Goal: Transaction & Acquisition: Obtain resource

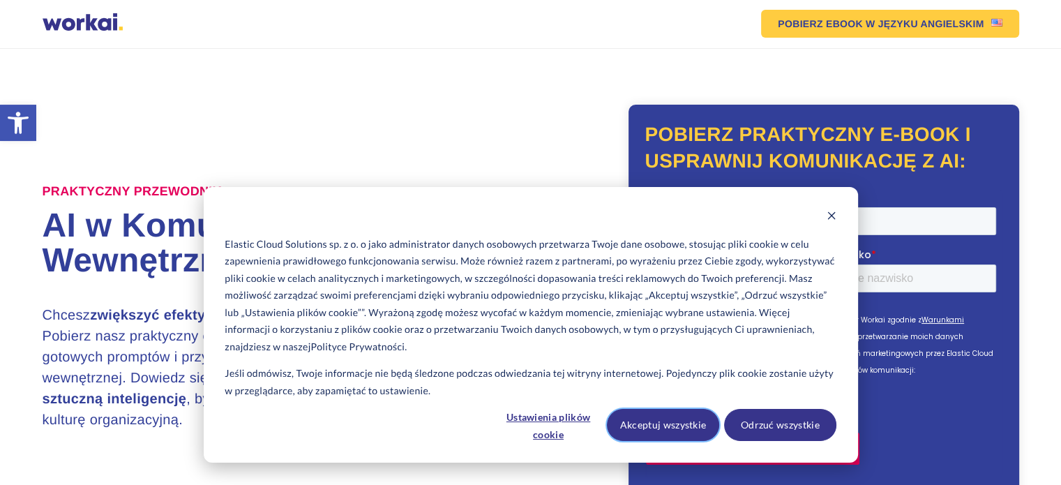
click at [641, 424] on button "Akceptuj wszystkie" at bounding box center [663, 425] width 112 height 32
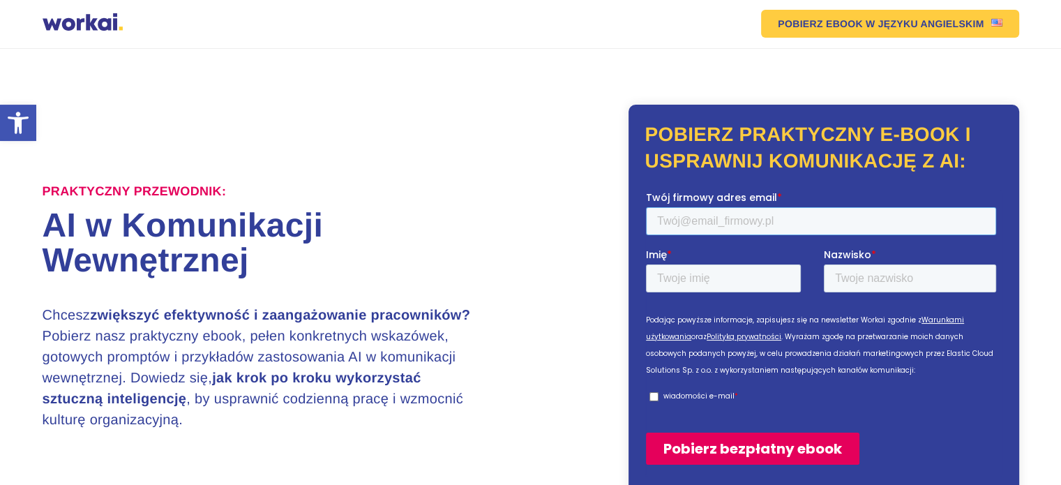
click at [710, 220] on input "Twój firmowy adres email *" at bounding box center [820, 221] width 350 height 28
type input "[EMAIL_ADDRESS][DOMAIN_NAME]"
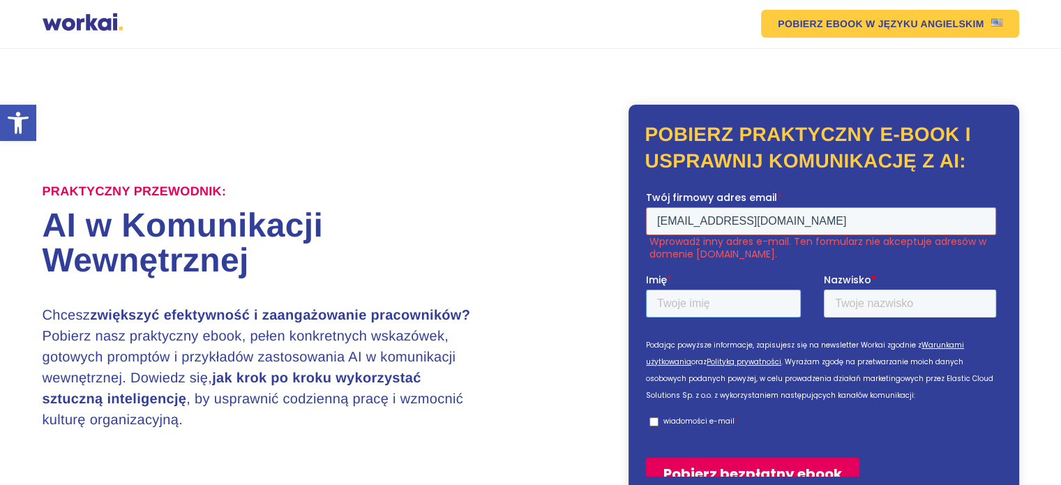
click at [726, 267] on form "Twój firmowy adres email * kruczekp@wp.pl Wprowadź inny adres e-mail. Ten formu…" at bounding box center [823, 345] width 356 height 311
click at [726, 268] on fieldset "Twój firmowy adres email * kruczekp@wp.pl Wprowadź inny adres e-mail. Ten formu…" at bounding box center [823, 231] width 356 height 82
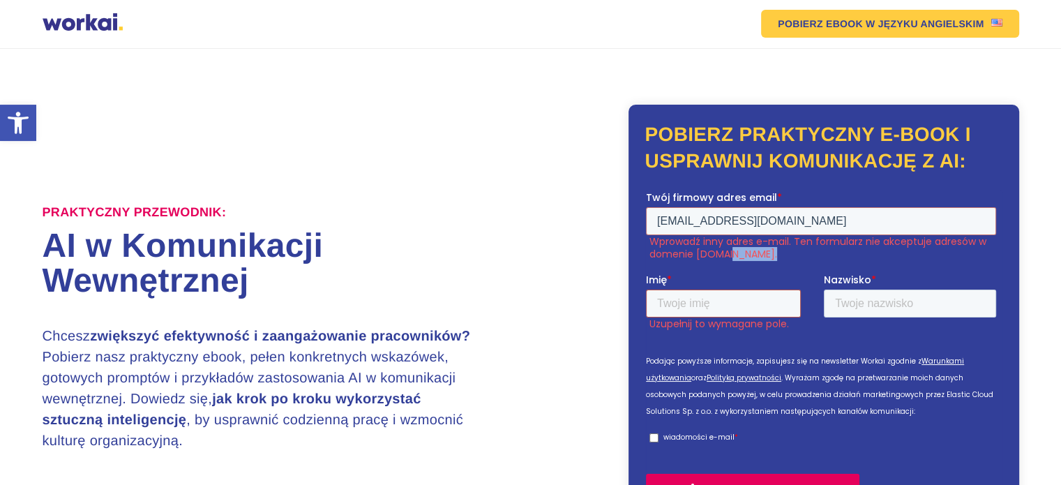
click at [722, 300] on input "Imię *" at bounding box center [722, 304] width 155 height 28
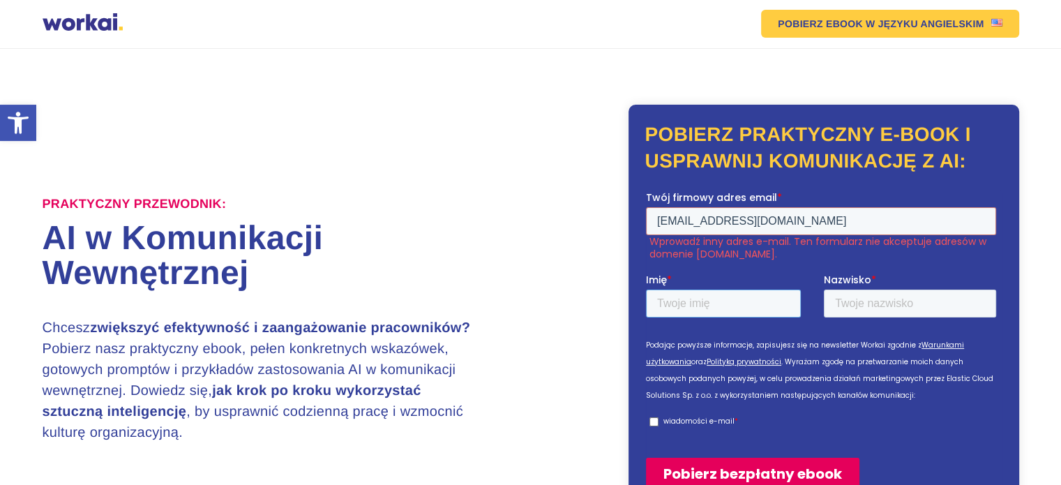
type input "[PERSON_NAME]"
click at [834, 318] on fieldset "Imię * Piotr Nazwisko *" at bounding box center [823, 301] width 356 height 57
click at [841, 311] on input "Nazwisko *" at bounding box center [909, 304] width 172 height 28
type input "[PERSON_NAME]"
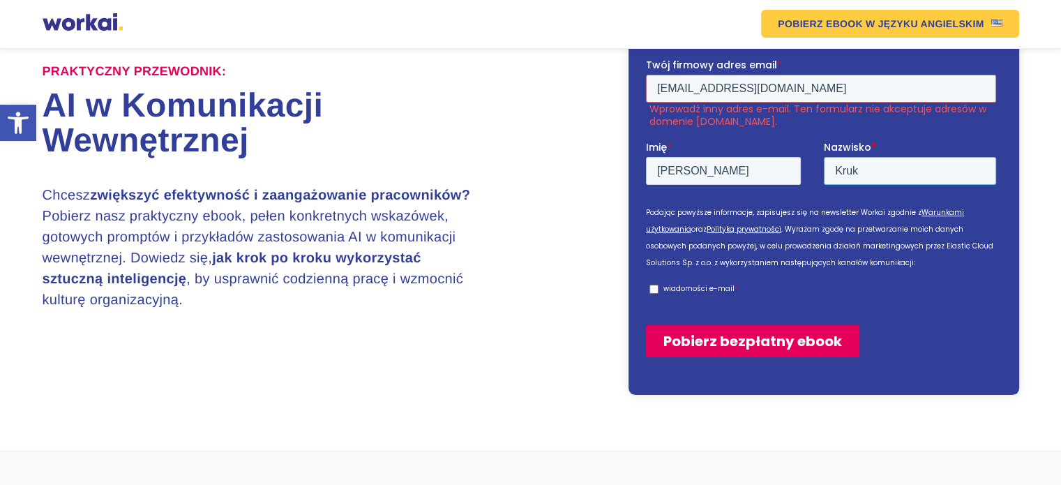
scroll to position [140, 0]
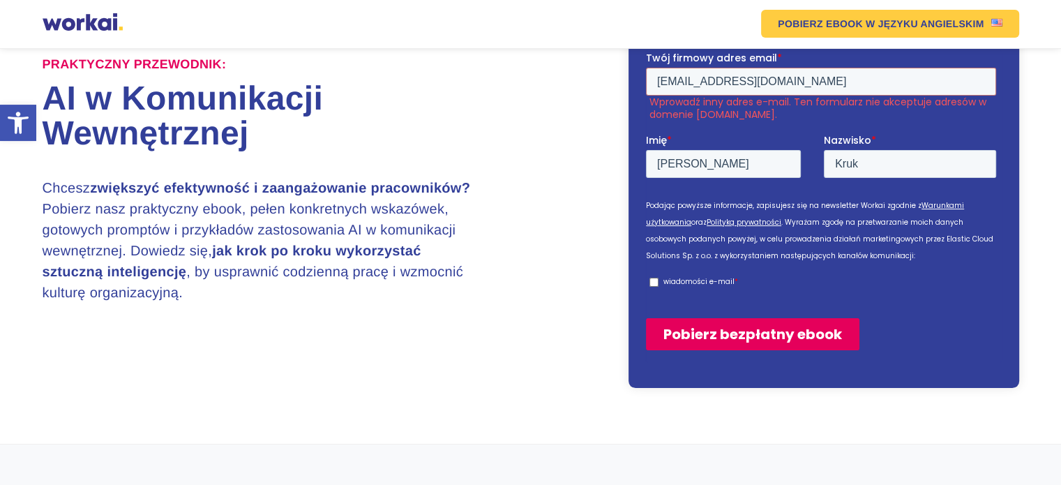
click at [655, 280] on input "wiadomości e-mail *" at bounding box center [653, 282] width 9 height 9
click at [760, 333] on input "Pobierz bezpłatny ebook" at bounding box center [751, 334] width 213 height 32
click at [760, 334] on input "Pobierz bezpłatny ebook" at bounding box center [751, 334] width 213 height 32
click at [732, 327] on input "Pobierz bezpłatny ebook" at bounding box center [751, 334] width 213 height 32
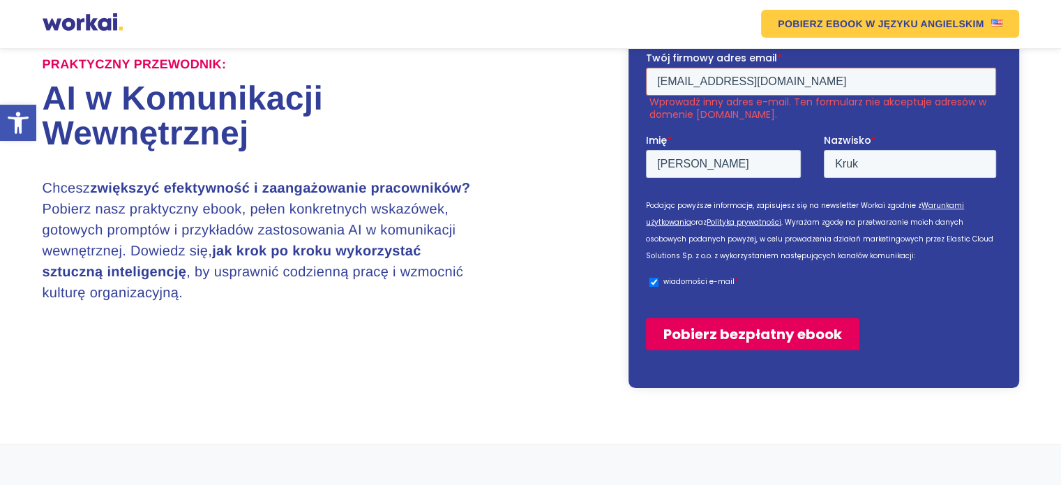
click at [732, 328] on input "Pobierz bezpłatny ebook" at bounding box center [751, 334] width 213 height 32
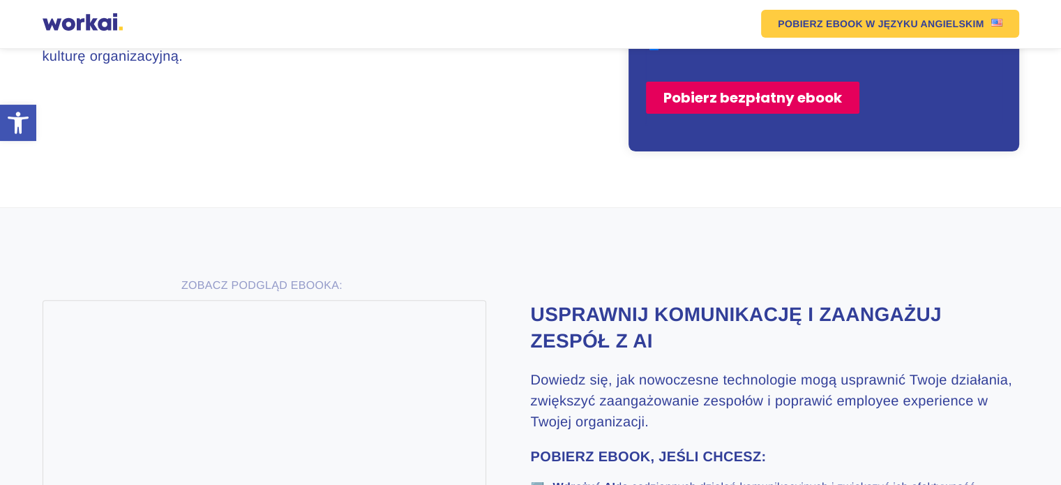
scroll to position [419, 0]
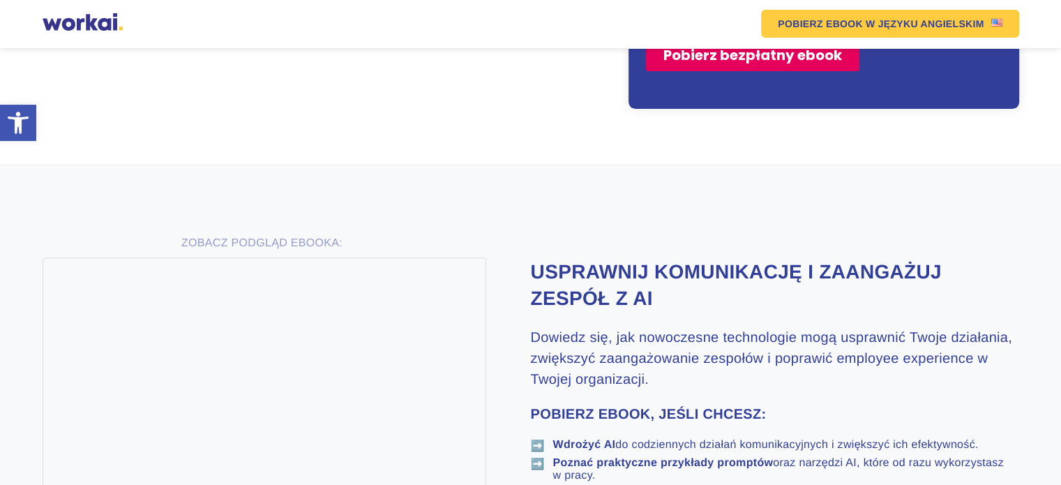
click at [777, 61] on input "Pobierz bezpłatny ebook" at bounding box center [751, 55] width 213 height 32
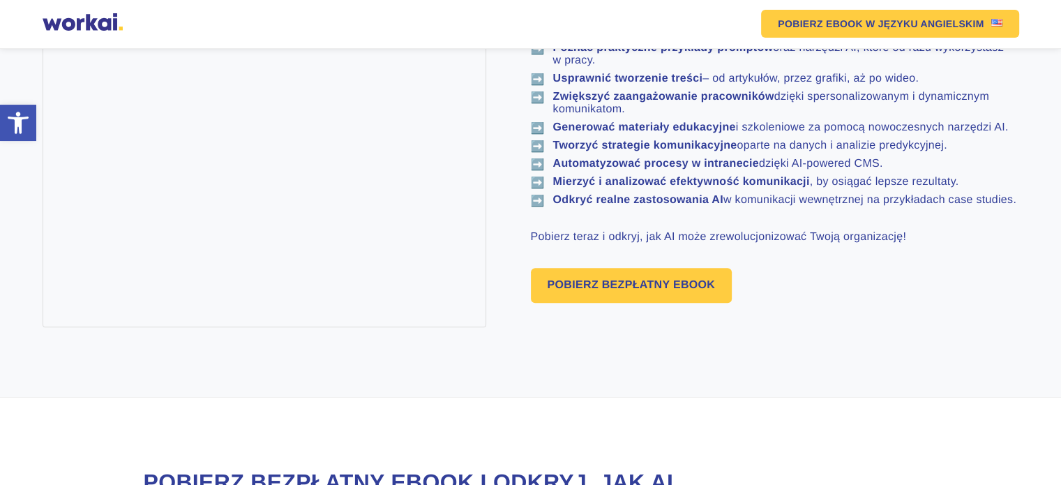
scroll to position [837, 0]
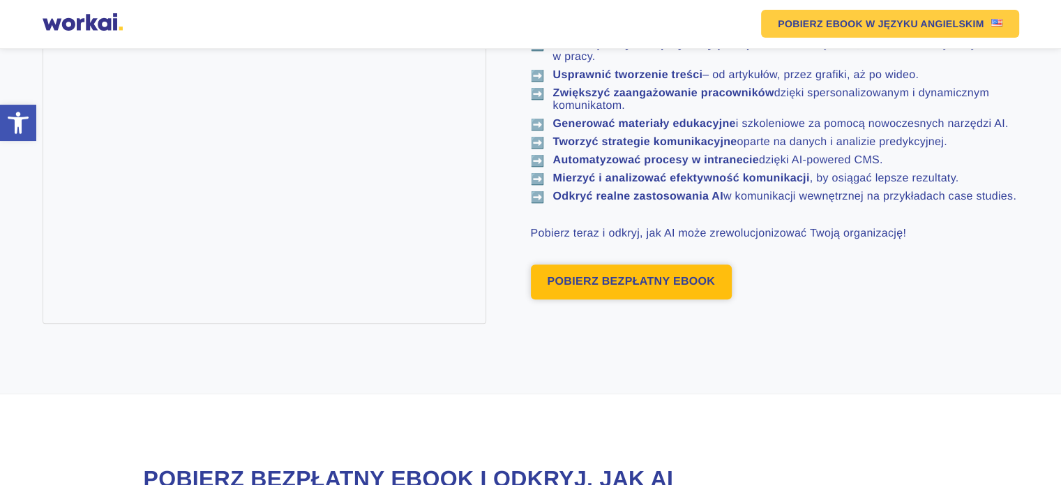
click at [624, 299] on link "POBIERZ BEZPŁATNY EBOOK" at bounding box center [632, 281] width 202 height 35
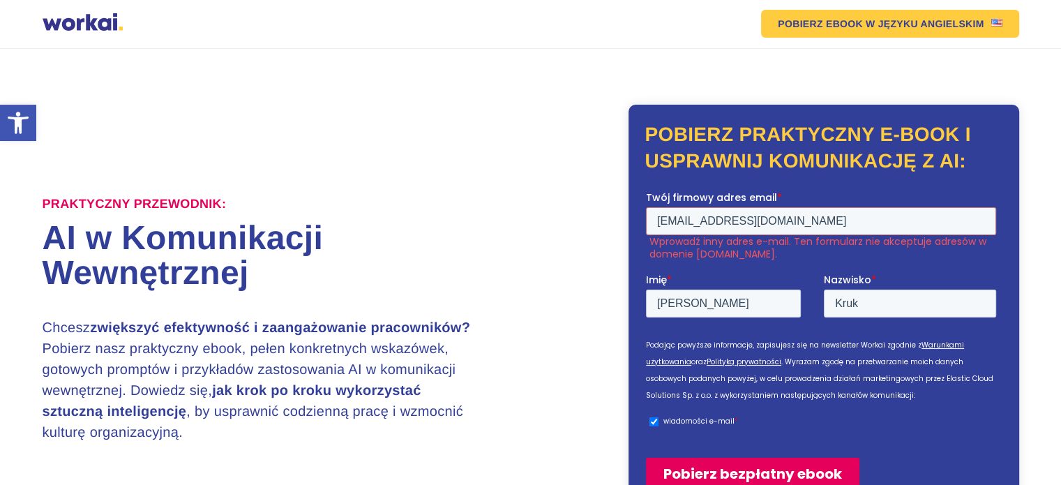
click at [752, 218] on input "kruczekp@wp.pl" at bounding box center [820, 221] width 350 height 28
click at [940, 228] on input "kruczekp@wp.pl" at bounding box center [820, 221] width 350 height 28
click at [698, 301] on input "Piotr" at bounding box center [722, 304] width 155 height 28
click at [874, 299] on input "Kruk" at bounding box center [909, 304] width 172 height 28
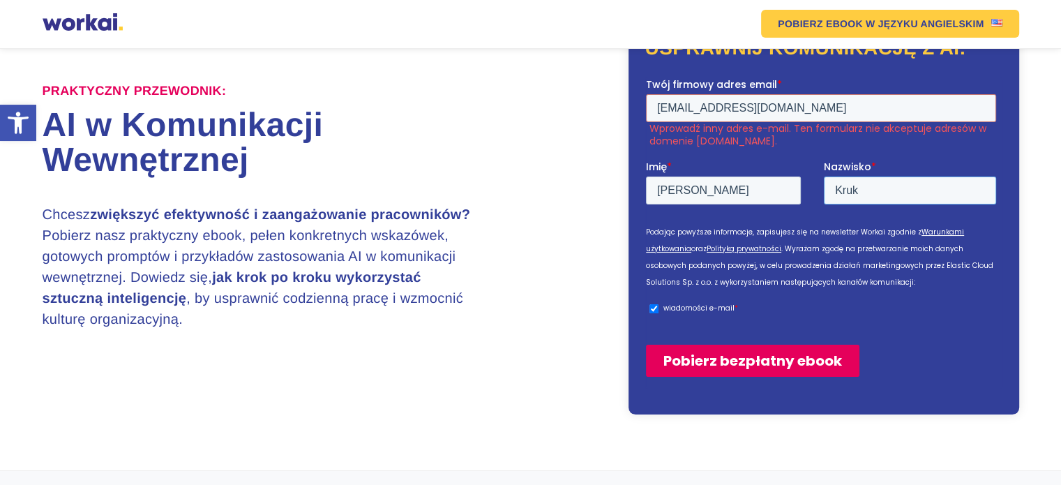
scroll to position [140, 0]
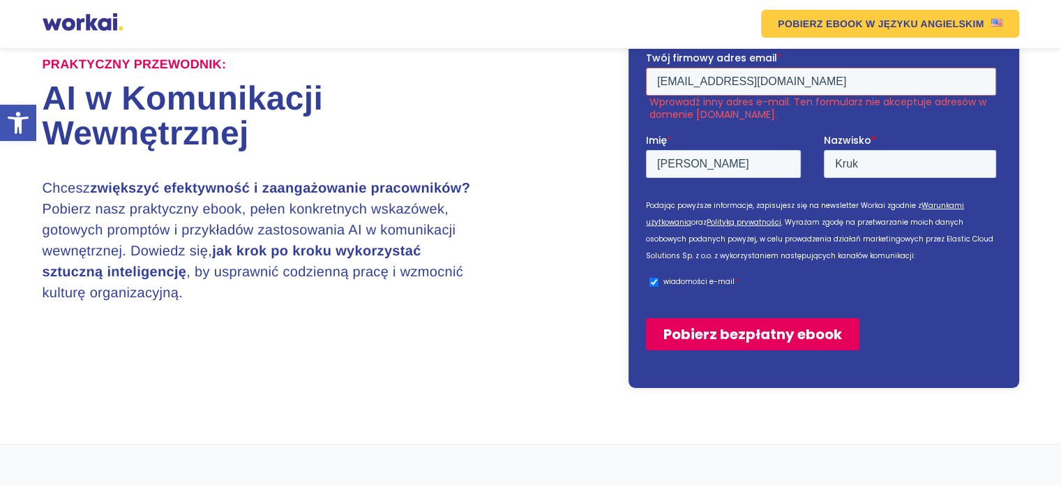
click at [689, 281] on p "wiadomości e-mail" at bounding box center [698, 281] width 71 height 10
click at [658, 281] on input "wiadomości e-mail *" at bounding box center [653, 282] width 9 height 9
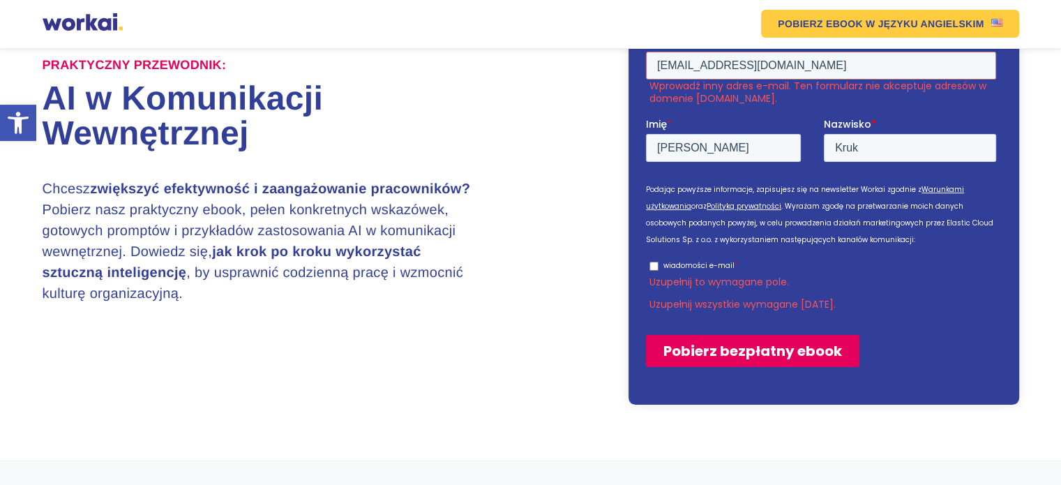
click at [651, 268] on input "wiadomości e-mail *" at bounding box center [653, 265] width 9 height 9
checkbox input "true"
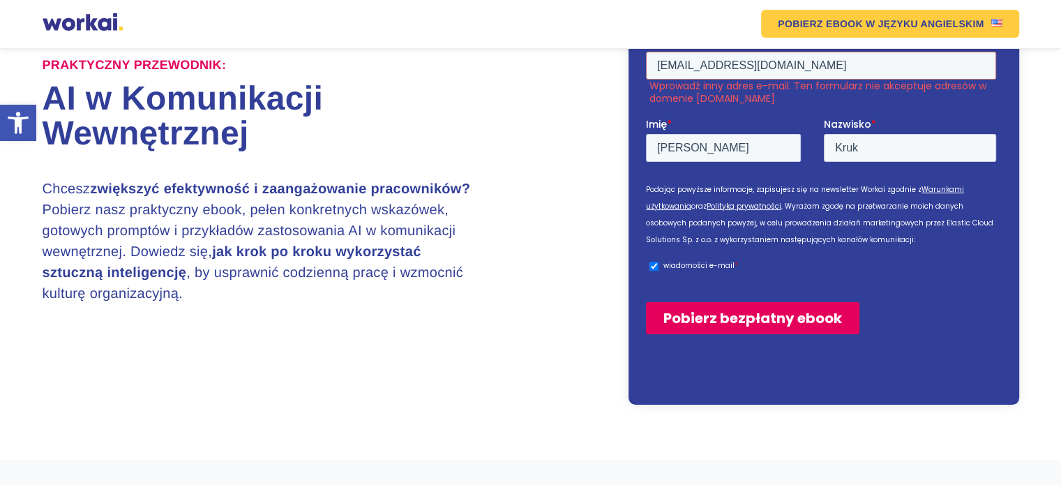
scroll to position [140, 0]
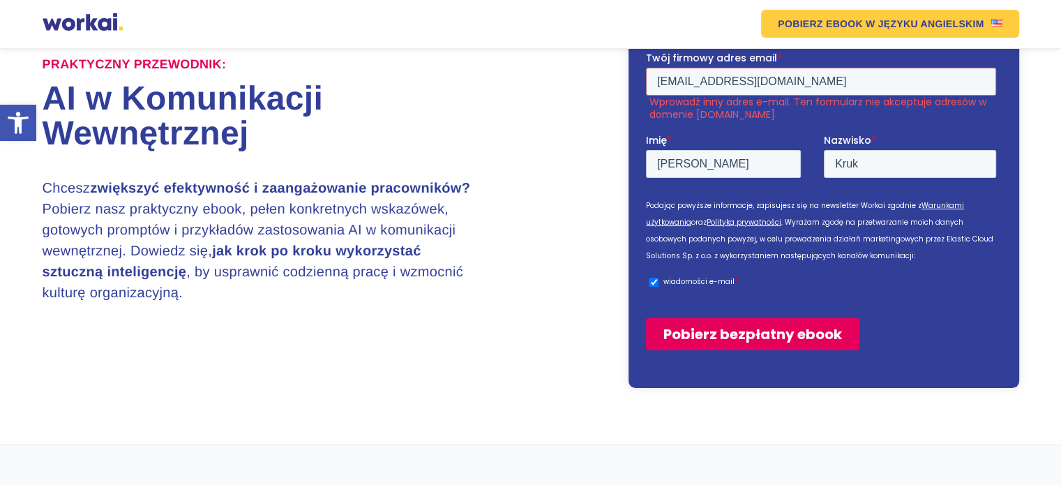
click at [714, 324] on input "Pobierz bezpłatny ebook" at bounding box center [751, 334] width 213 height 32
click at [719, 340] on input "Pobierz bezpłatny ebook" at bounding box center [751, 334] width 213 height 32
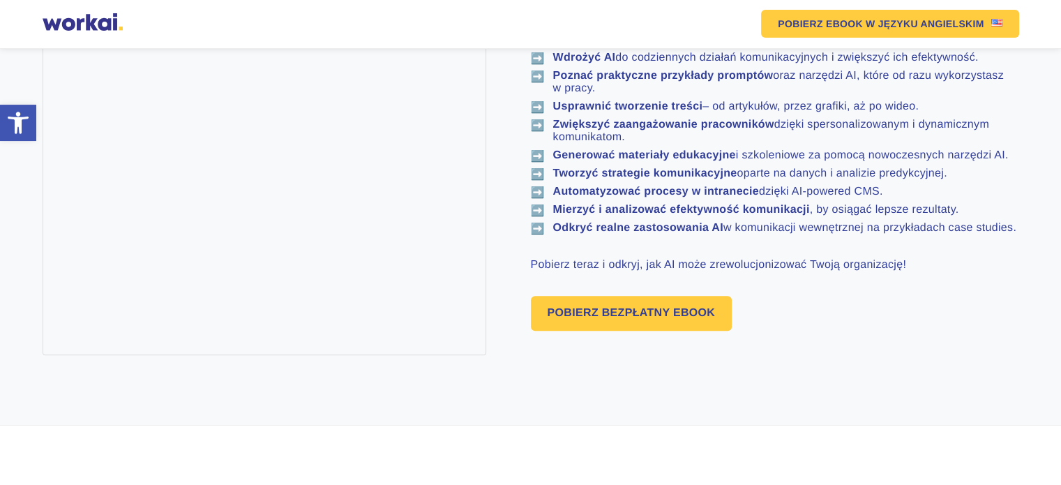
scroll to position [1035, 0]
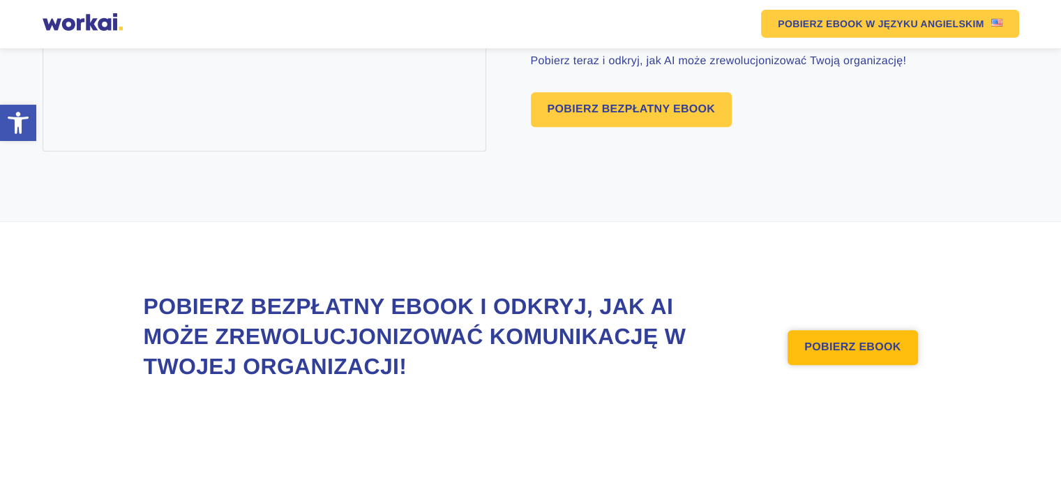
click at [846, 335] on link "POBIERZ EBOOK" at bounding box center [853, 347] width 130 height 35
click at [823, 348] on link "POBIERZ EBOOK" at bounding box center [853, 347] width 130 height 35
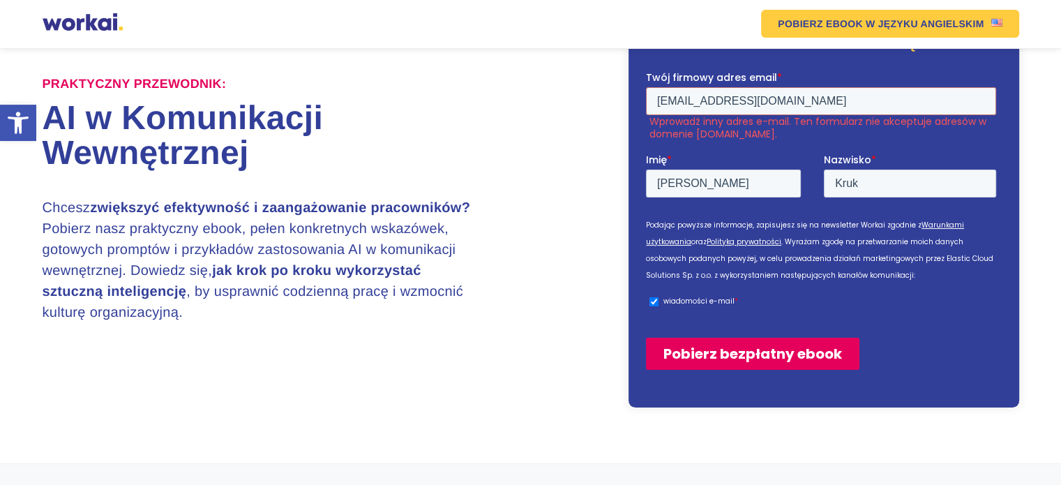
scroll to position [92, 0]
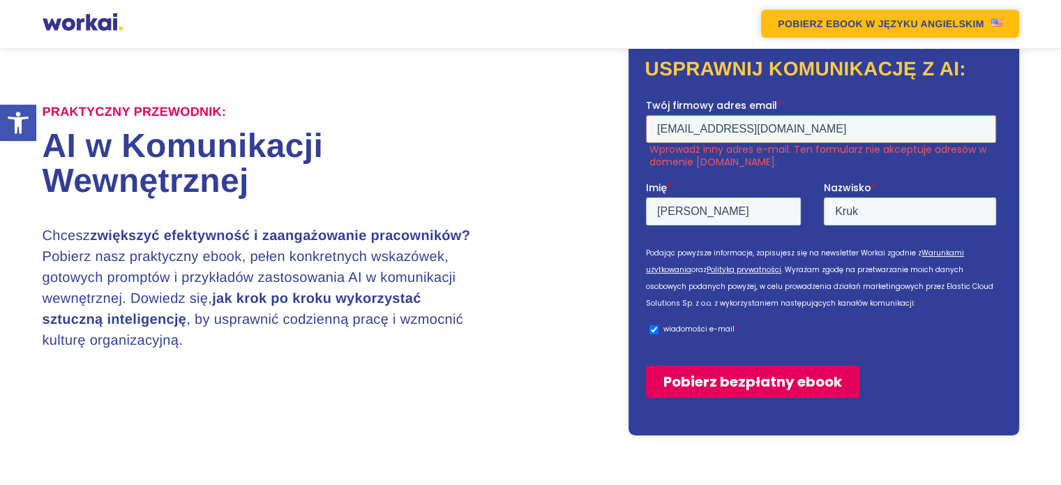
click at [1005, 21] on link "POBIERZ EBOOK W JĘZYKU ANGIELSKIM" at bounding box center [889, 24] width 257 height 28
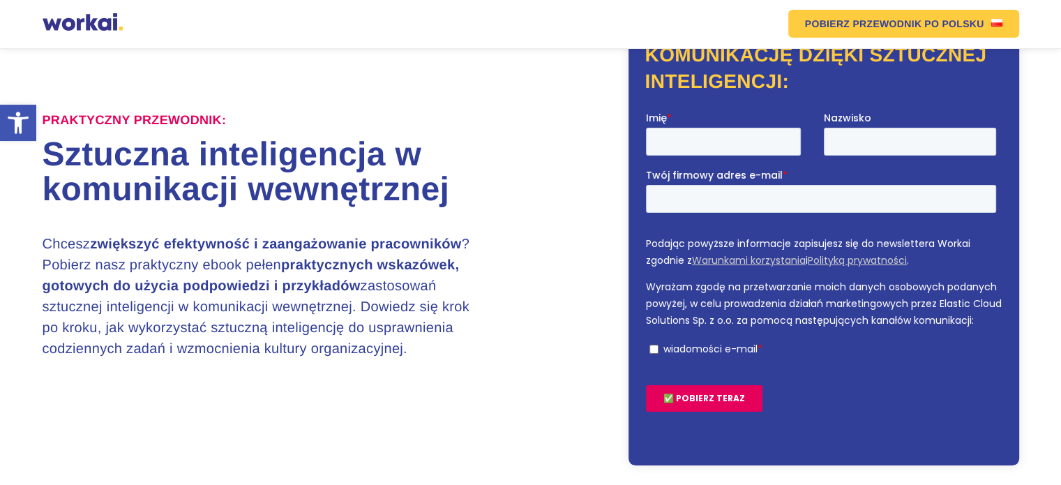
scroll to position [140, 0]
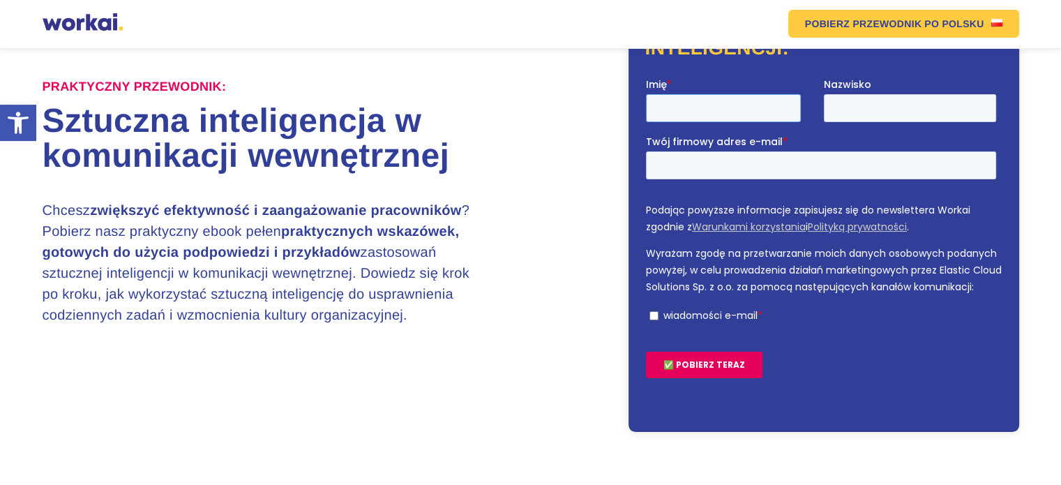
click at [724, 114] on input "Imię *" at bounding box center [722, 107] width 155 height 28
type input "[PERSON_NAME]"
click at [839, 107] on input "Nazwisko" at bounding box center [909, 107] width 172 height 28
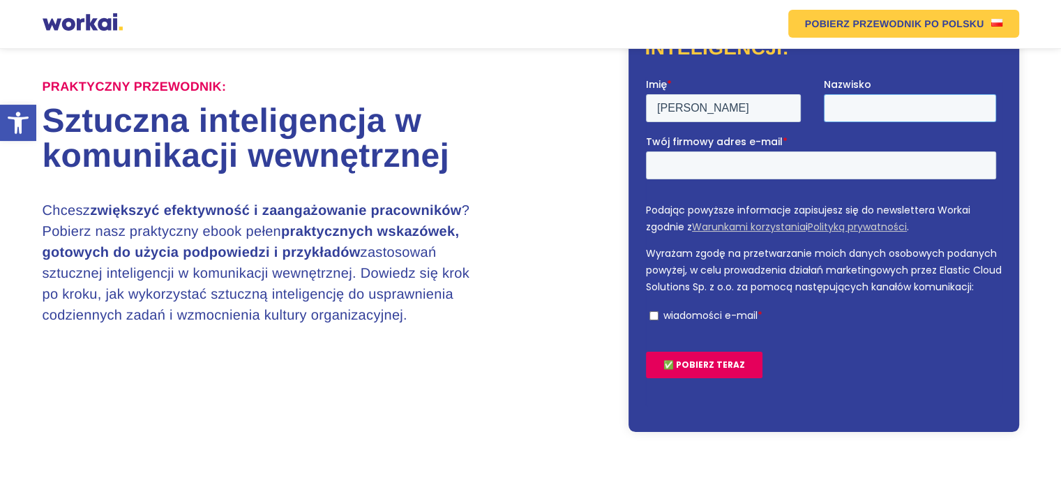
type input "[PERSON_NAME]"
click at [781, 152] on input "Twój firmowy adres e-mail *" at bounding box center [820, 165] width 350 height 28
type input "kruczekp@wp.pl"
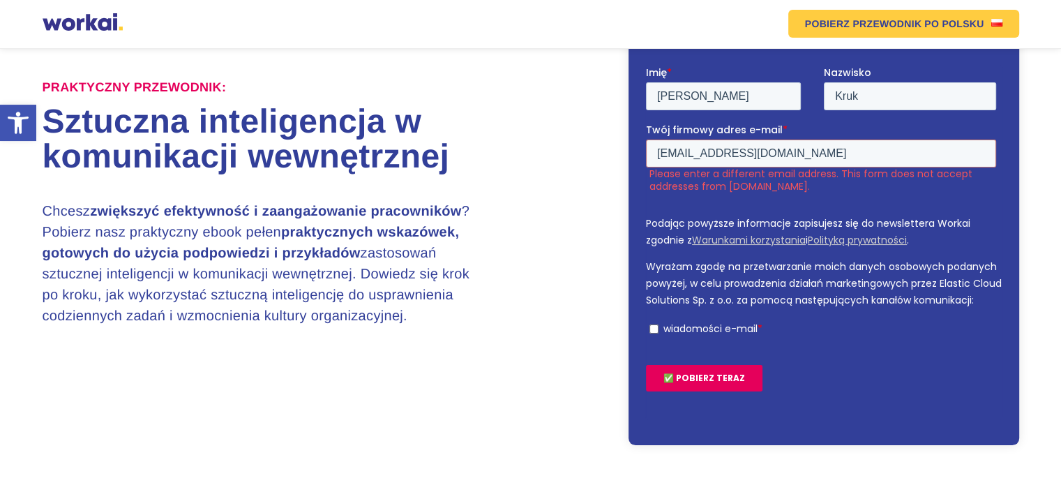
click at [655, 333] on input "wiadomości e-mail *" at bounding box center [653, 328] width 9 height 9
click at [754, 149] on input "kruczekp@wp.pl" at bounding box center [820, 153] width 350 height 28
click at [756, 149] on input "kruczekp@wp.pl" at bounding box center [820, 153] width 350 height 28
drag, startPoint x: 759, startPoint y: 148, endPoint x: 763, endPoint y: 155, distance: 7.8
click at [760, 149] on input "kruczekp@wp.pl" at bounding box center [820, 153] width 350 height 28
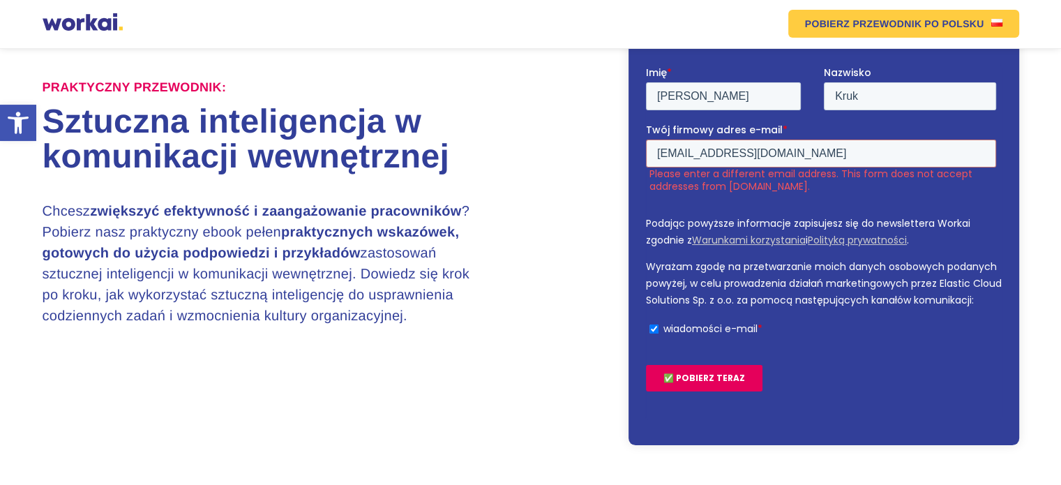
click at [844, 334] on span "wiadomości e-mail *" at bounding box center [829, 328] width 333 height 13
click at [658, 333] on input "wiadomości e-mail *" at bounding box center [653, 328] width 9 height 9
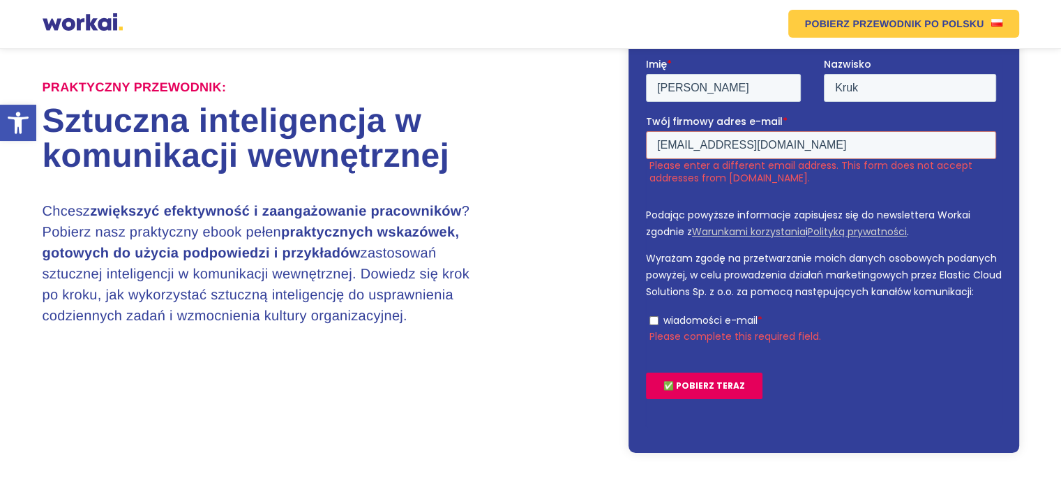
click at [655, 324] on input "wiadomości e-mail *" at bounding box center [653, 319] width 9 height 9
checkbox input "true"
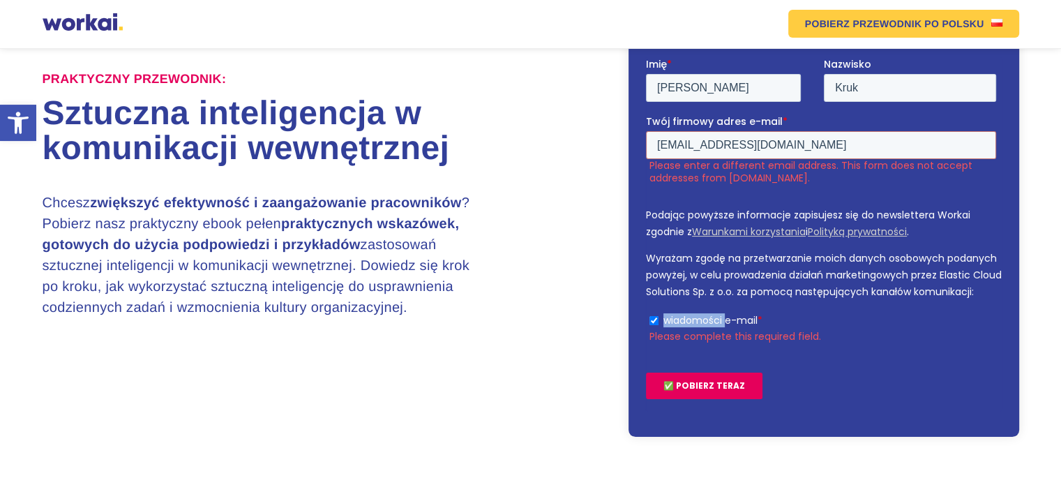
scroll to position [151, 0]
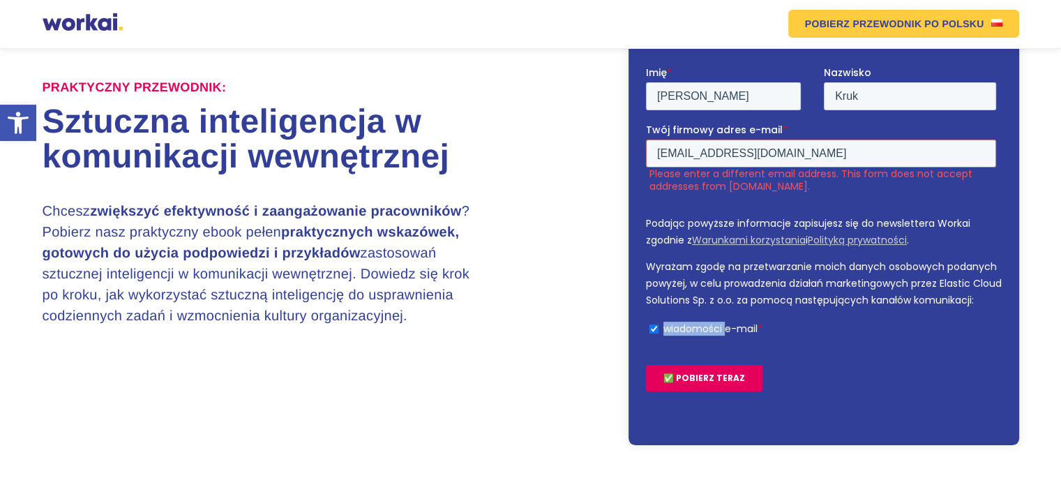
click at [655, 334] on ul "wiadomości e-mail *" at bounding box center [820, 325] width 350 height 17
click at [697, 391] on input "✅ POBIERZ TERAZ" at bounding box center [703, 377] width 117 height 27
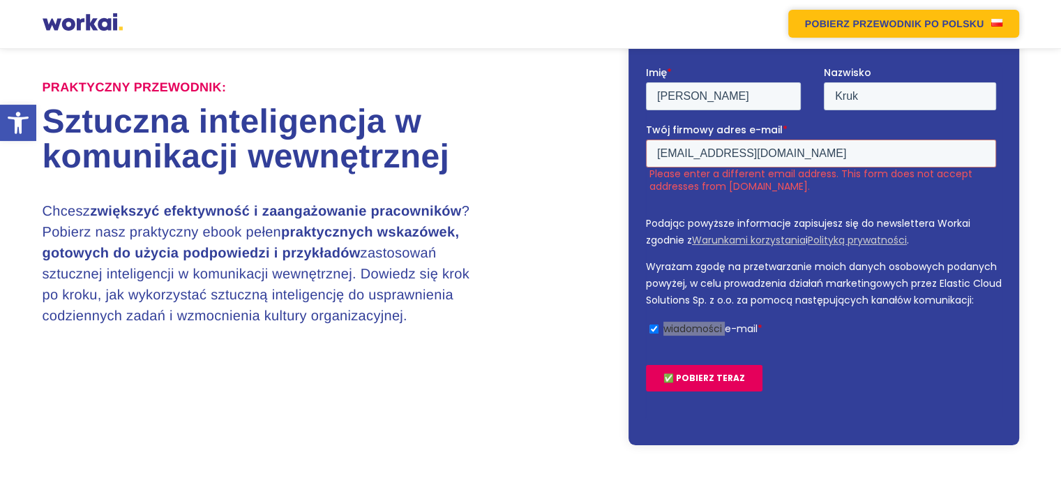
click at [938, 27] on font "PO POLSKU" at bounding box center [953, 23] width 59 height 11
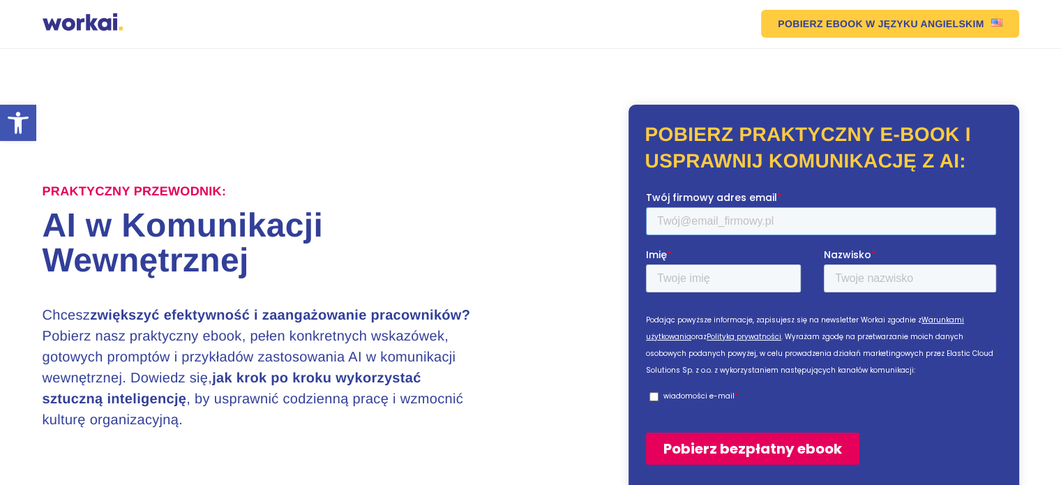
click at [789, 220] on input "Twój firmowy adres email *" at bounding box center [820, 221] width 350 height 28
type input "piotr.kruk@edu.gorzow.pl"
click at [725, 272] on input "Imię *" at bounding box center [722, 278] width 155 height 28
type input "Piotr"
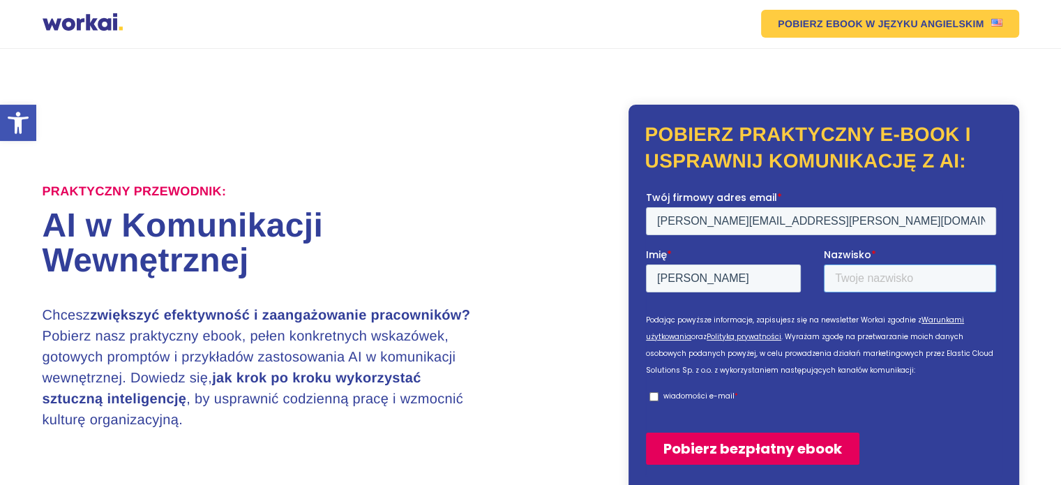
click at [853, 270] on input "Nazwisko *" at bounding box center [909, 278] width 172 height 28
type input "Kruk"
click at [650, 397] on input "wiadomości e-mail *" at bounding box center [653, 396] width 9 height 9
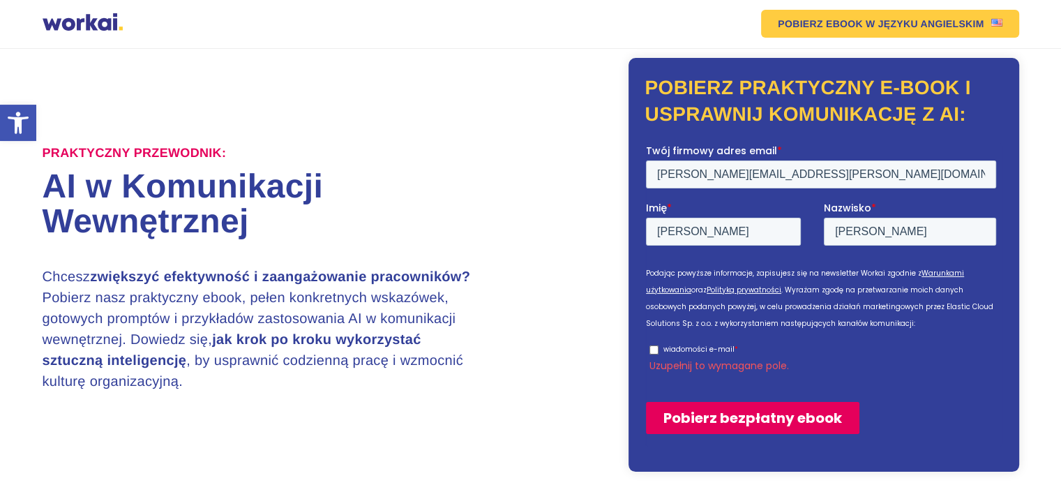
scroll to position [140, 0]
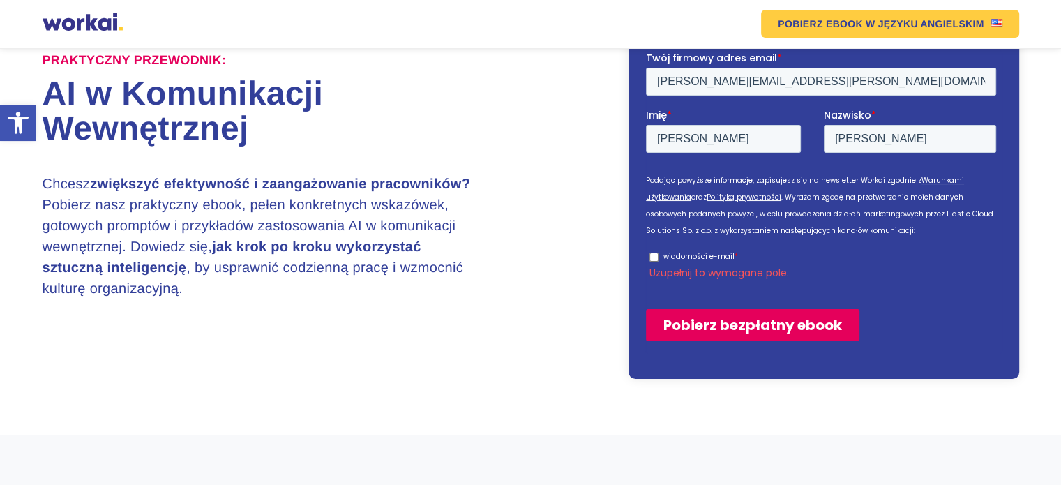
click at [656, 260] on input "wiadomości e-mail *" at bounding box center [653, 257] width 9 height 9
checkbox input "true"
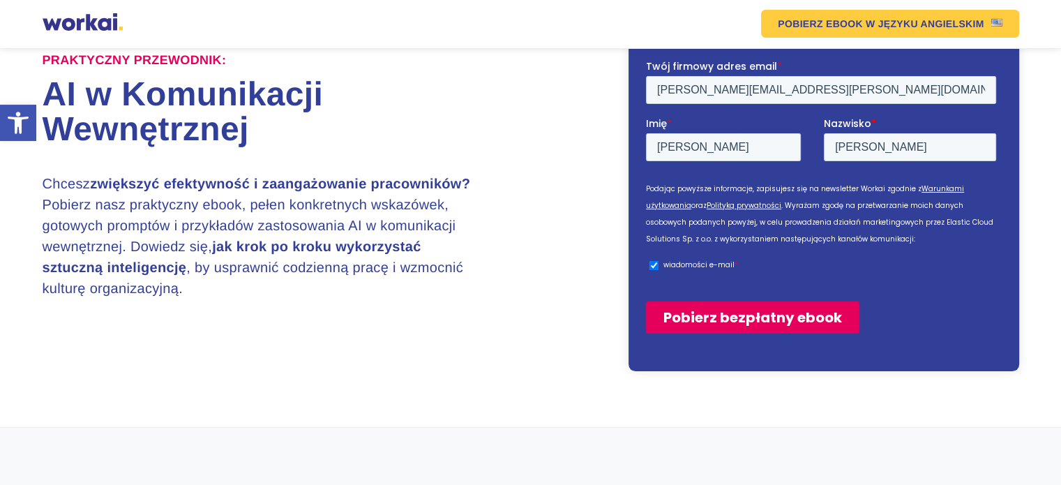
click at [702, 311] on input "Pobierz bezpłatny ebook" at bounding box center [751, 317] width 213 height 32
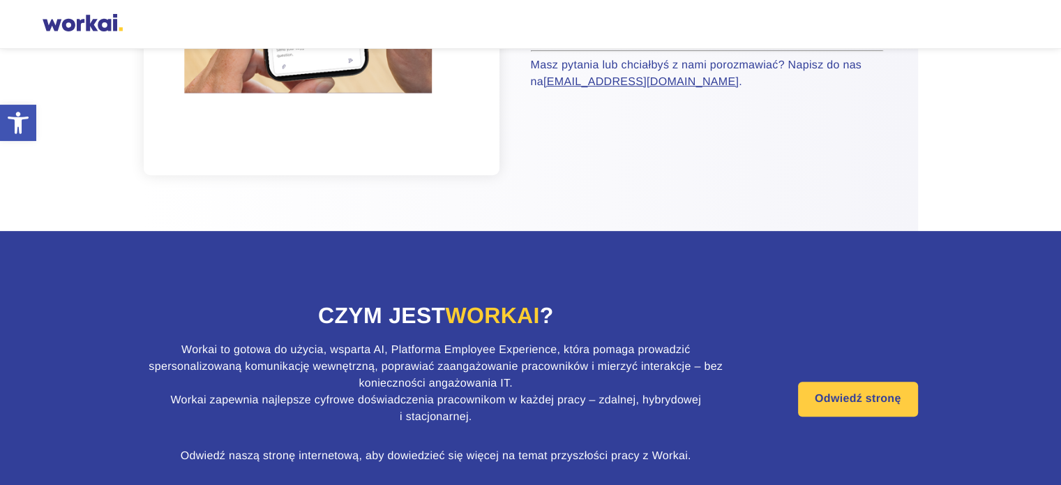
scroll to position [560, 0]
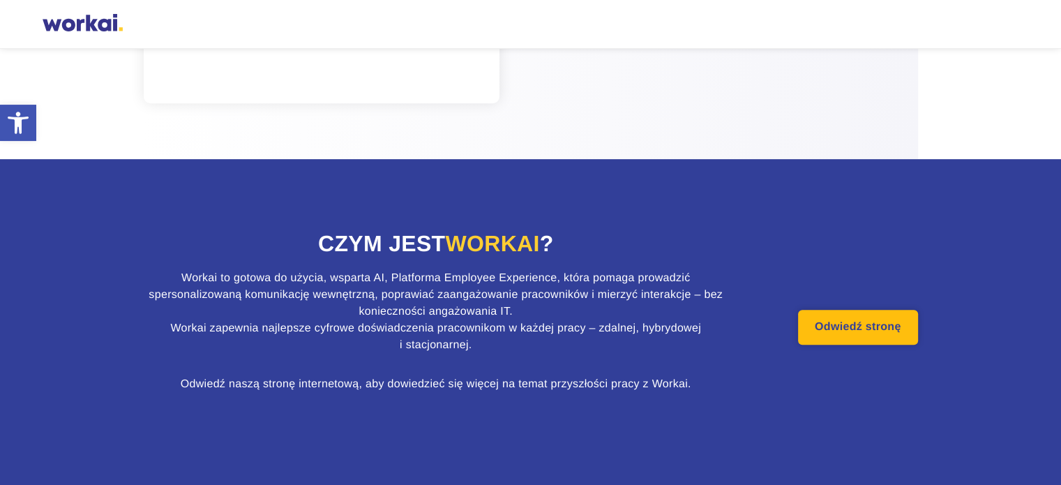
click at [847, 336] on link "Odwiedź stronę" at bounding box center [858, 327] width 120 height 35
